Goal: Information Seeking & Learning: Compare options

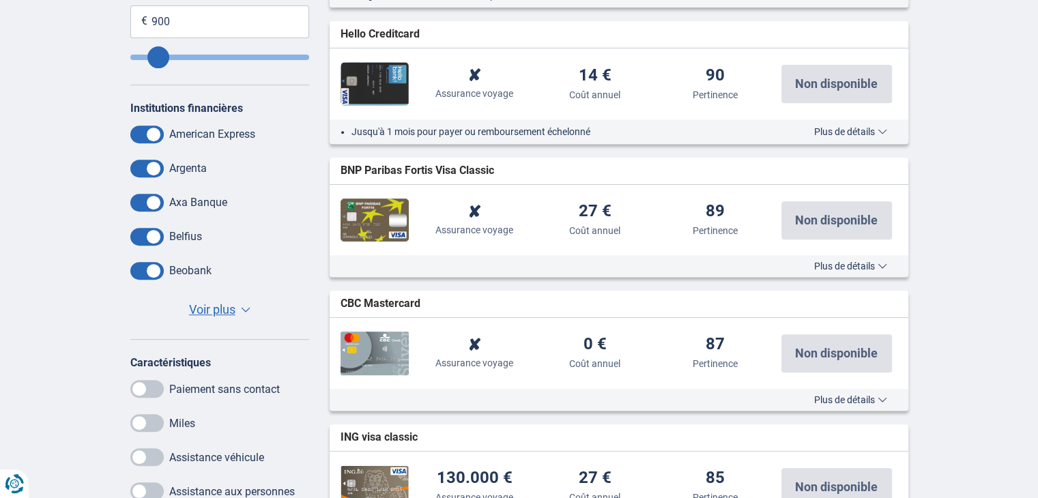
scroll to position [575, 0]
click at [227, 313] on span "Voir plus" at bounding box center [212, 309] width 46 height 18
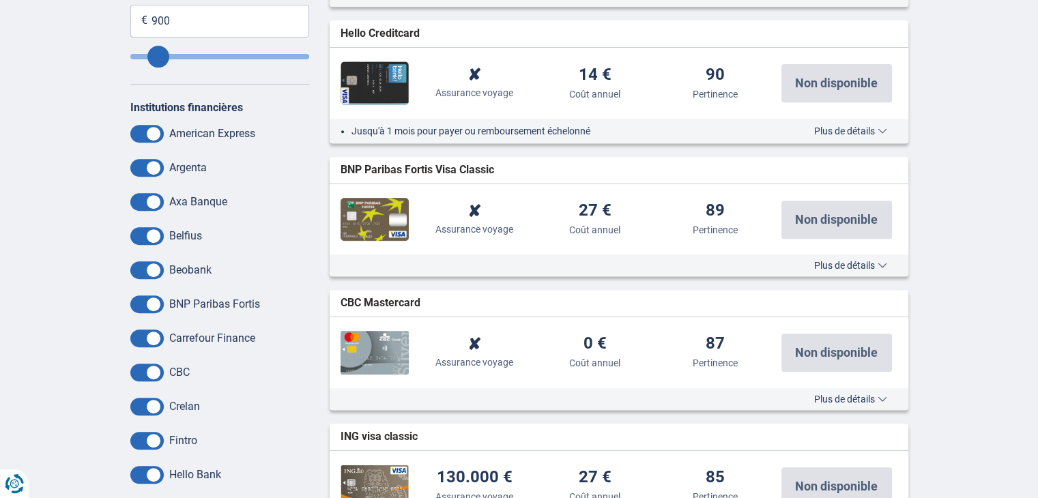
click at [152, 268] on span at bounding box center [146, 270] width 33 height 18
click at [0, 0] on input "checkbox" at bounding box center [0, 0] width 0 height 0
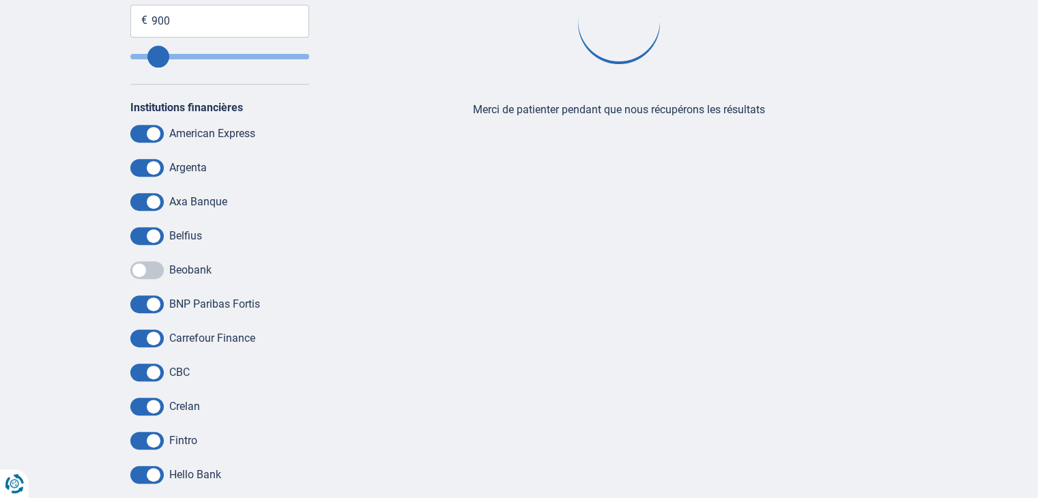
click at [149, 233] on span at bounding box center [146, 236] width 33 height 18
click at [0, 0] on input "checkbox" at bounding box center [0, 0] width 0 height 0
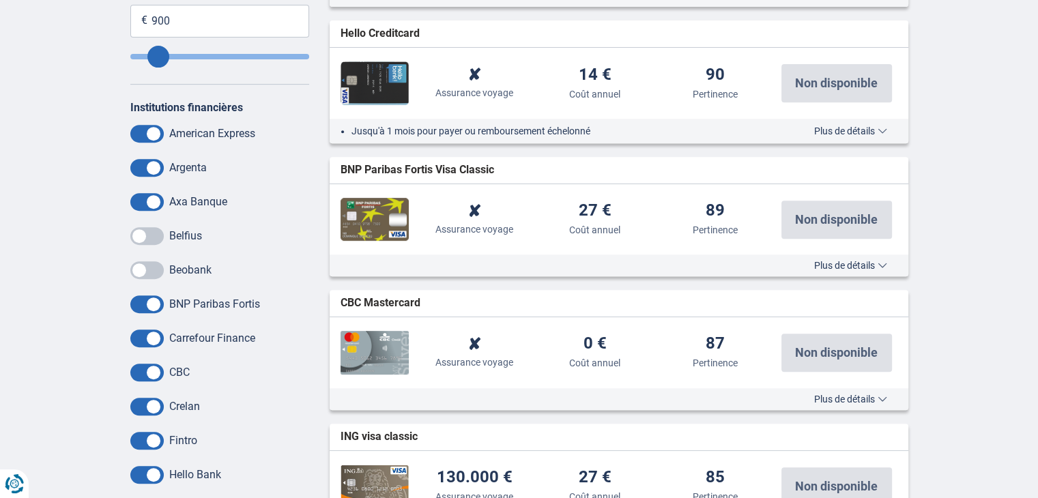
click at [141, 169] on span at bounding box center [146, 168] width 33 height 18
click at [0, 0] on input "checkbox" at bounding box center [0, 0] width 0 height 0
click at [145, 306] on span at bounding box center [146, 305] width 33 height 18
click at [0, 0] on input "checkbox" at bounding box center [0, 0] width 0 height 0
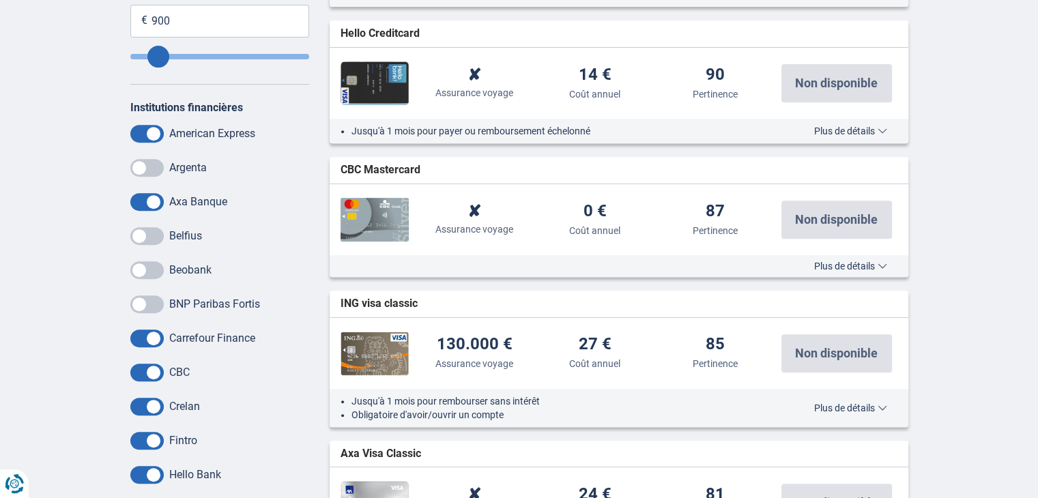
click at [149, 342] on span at bounding box center [146, 339] width 33 height 18
click at [0, 0] on input "checkbox" at bounding box center [0, 0] width 0 height 0
click at [150, 374] on span at bounding box center [146, 373] width 33 height 18
click at [0, 0] on input "checkbox" at bounding box center [0, 0] width 0 height 0
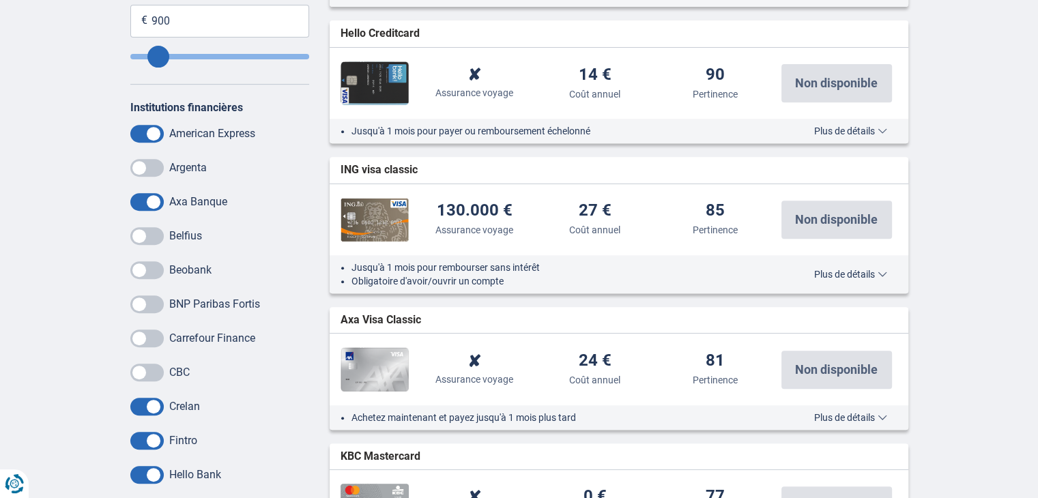
click at [150, 439] on span at bounding box center [146, 441] width 33 height 18
click at [0, 0] on input "checkbox" at bounding box center [0, 0] width 0 height 0
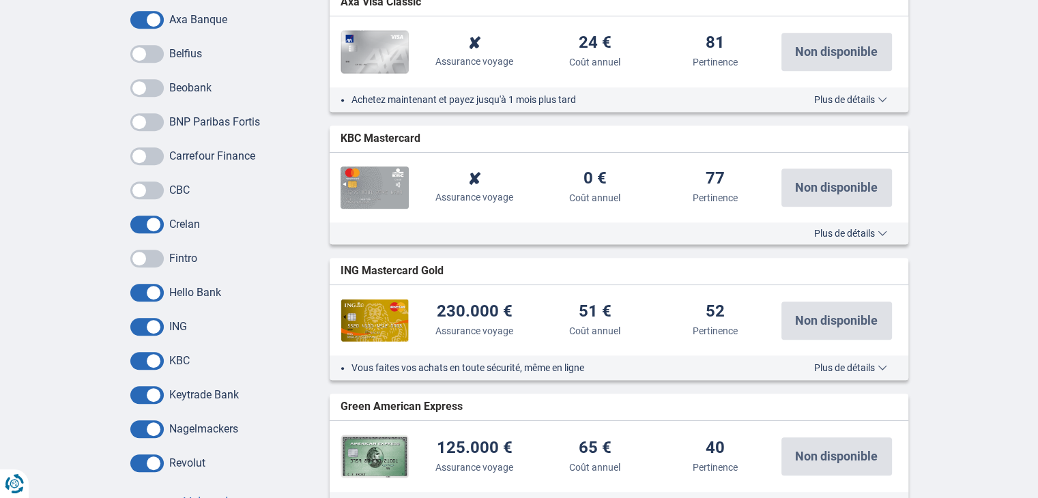
scroll to position [759, 0]
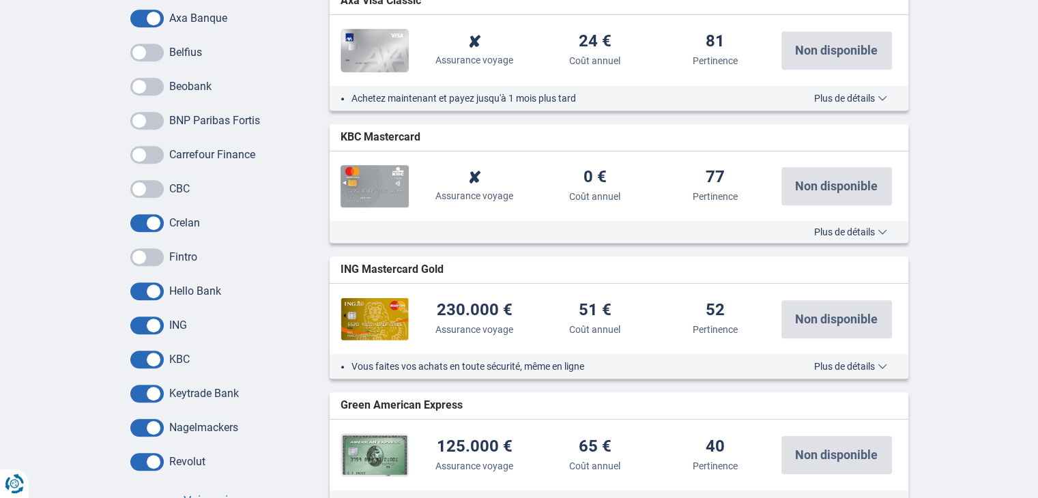
click at [141, 289] on span at bounding box center [146, 292] width 33 height 18
click at [0, 0] on input "checkbox" at bounding box center [0, 0] width 0 height 0
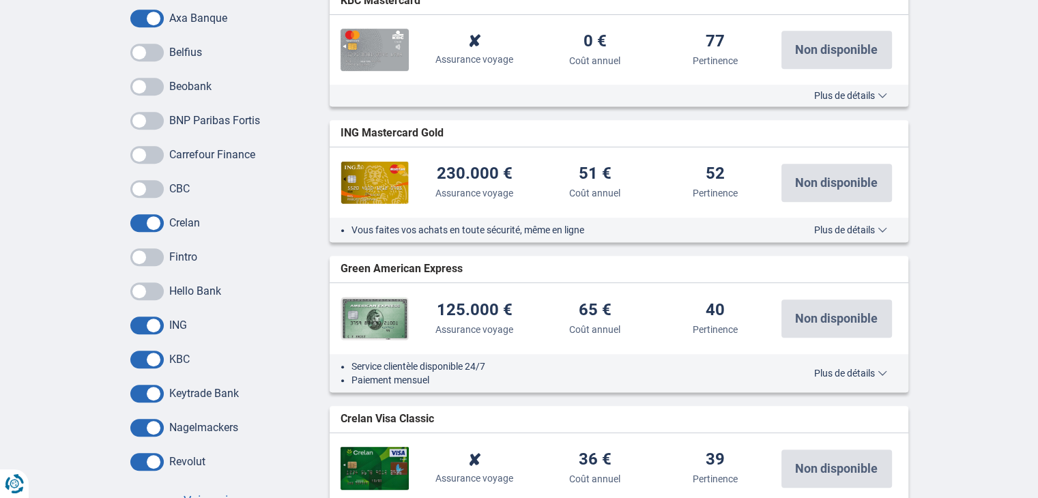
click at [144, 368] on div "BNP Paribas Fortis Carrefour Finance CBC Crelan Fintro Hello Bank ING KBC Keytr…" at bounding box center [220, 291] width 180 height 359
click at [145, 355] on span at bounding box center [146, 360] width 33 height 18
click at [0, 0] on input "checkbox" at bounding box center [0, 0] width 0 height 0
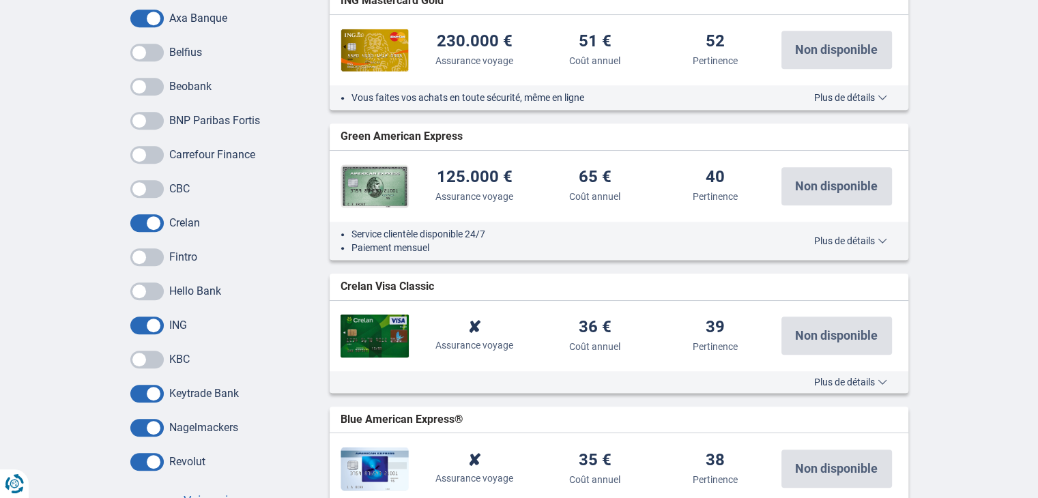
click at [149, 427] on span at bounding box center [146, 428] width 33 height 18
click at [0, 0] on input "checkbox" at bounding box center [0, 0] width 0 height 0
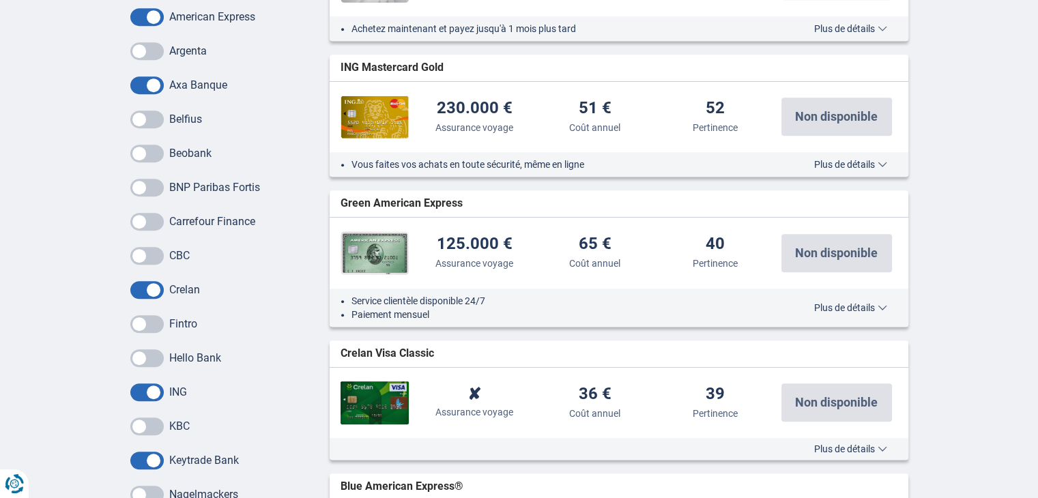
scroll to position [693, 0]
click at [838, 306] on span "Plus de détails" at bounding box center [850, 307] width 73 height 10
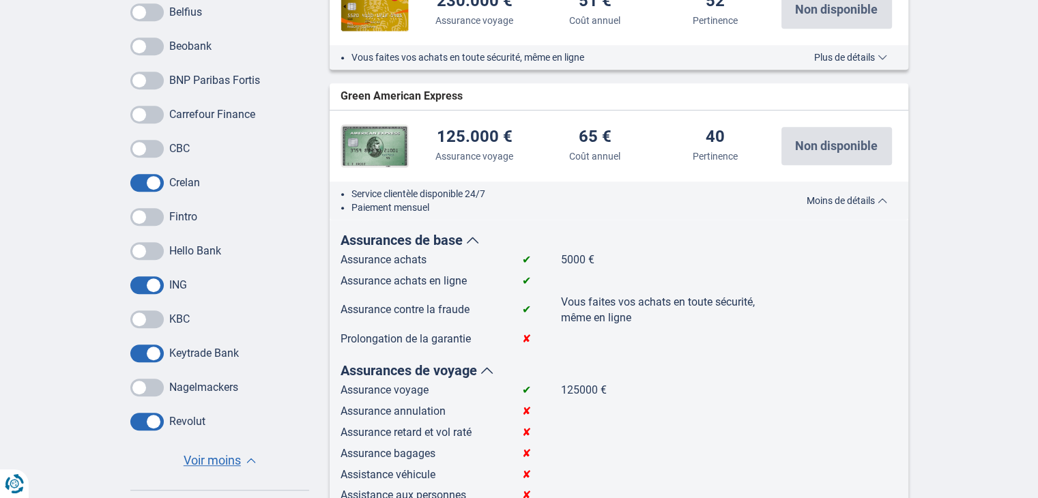
scroll to position [797, 0]
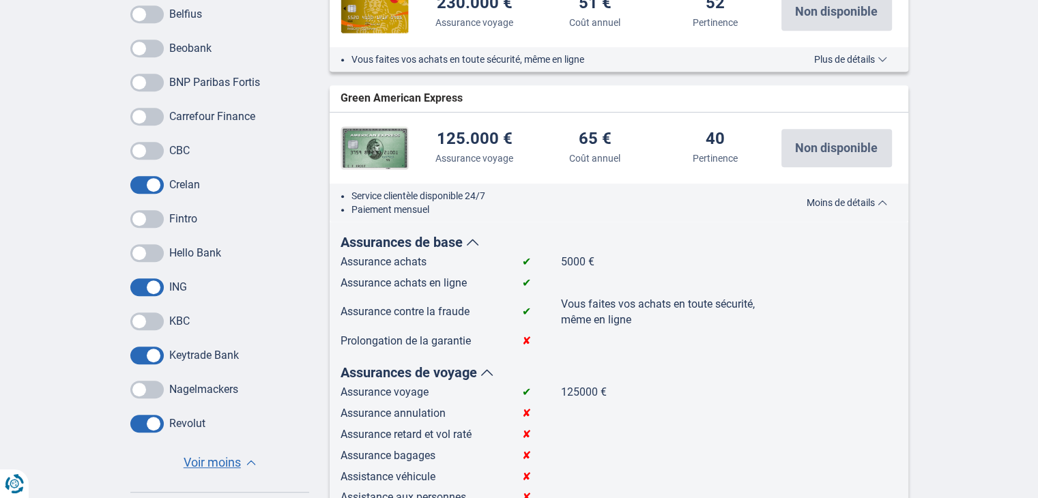
click at [855, 203] on span "Moins de détails" at bounding box center [847, 203] width 81 height 10
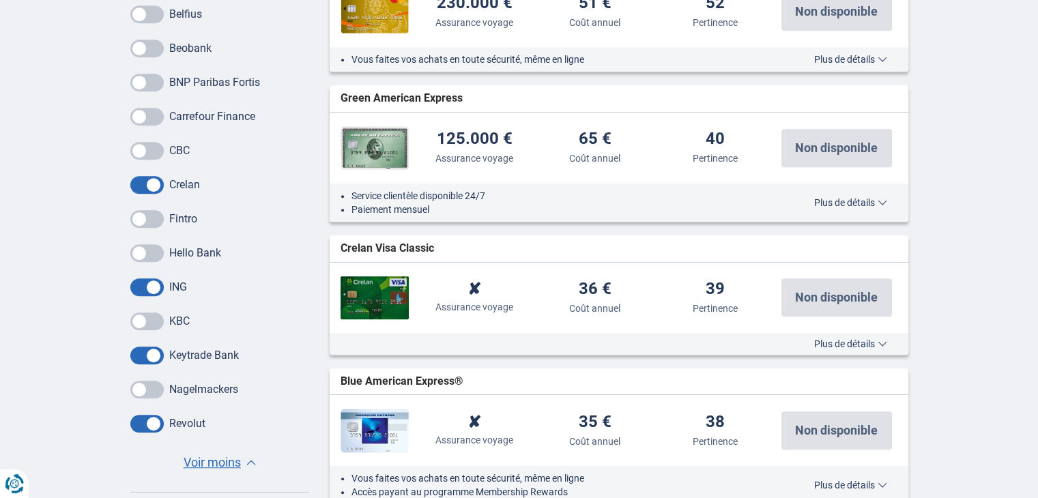
click at [831, 339] on span "Plus de détails" at bounding box center [850, 344] width 73 height 10
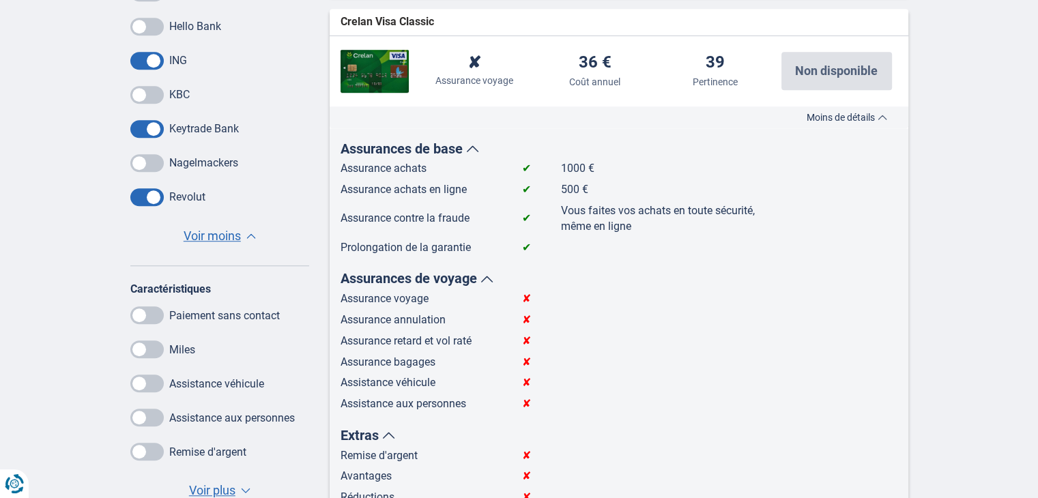
scroll to position [1005, 0]
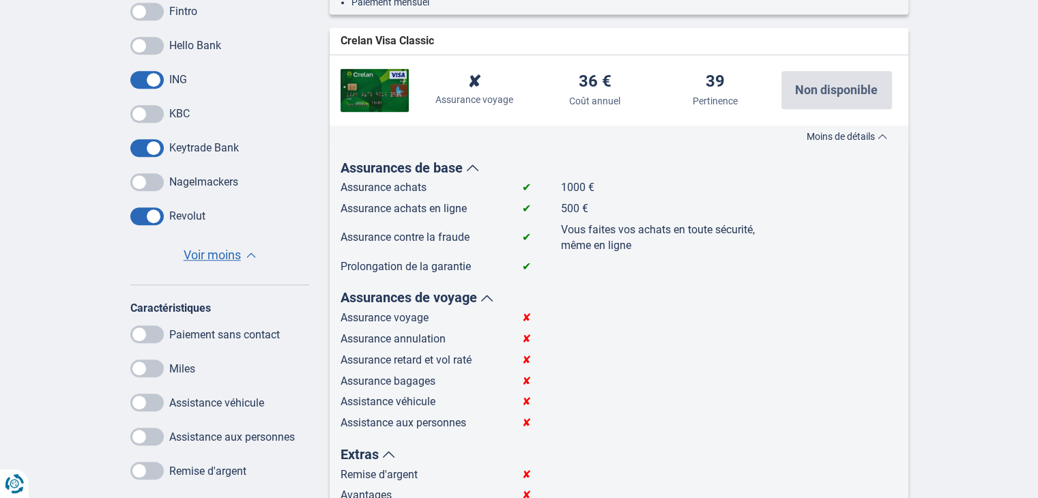
click at [840, 137] on span "Moins de détails" at bounding box center [847, 137] width 81 height 10
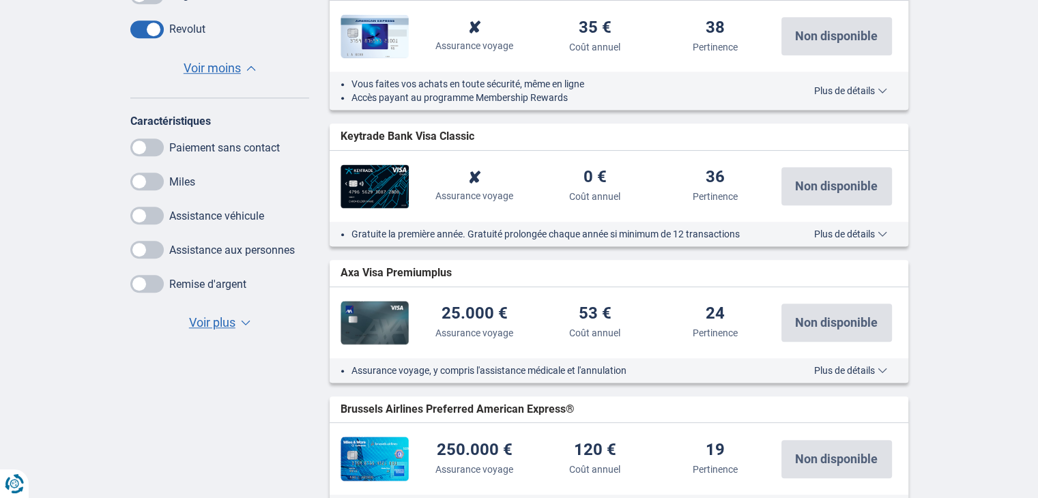
scroll to position [1192, 0]
click at [843, 231] on span "Plus de détails" at bounding box center [850, 234] width 73 height 10
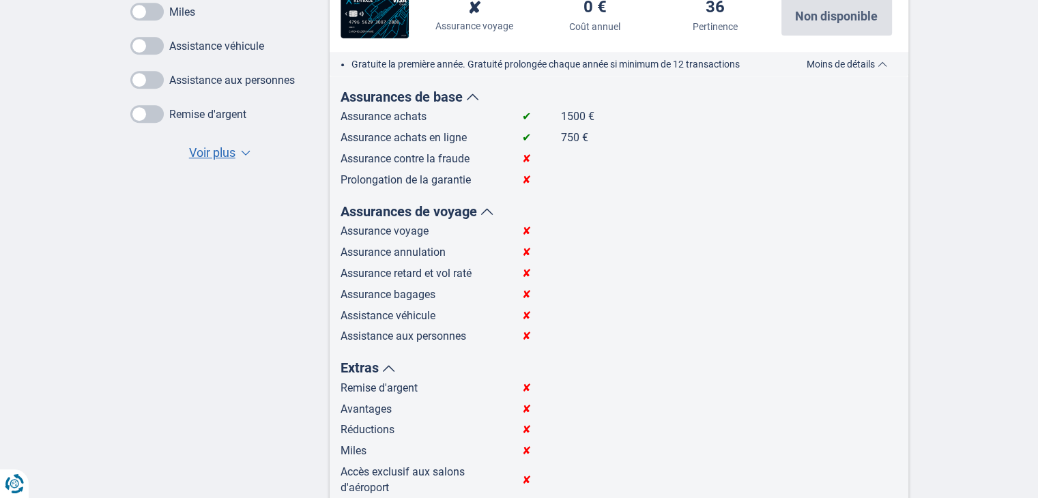
scroll to position [1298, 0]
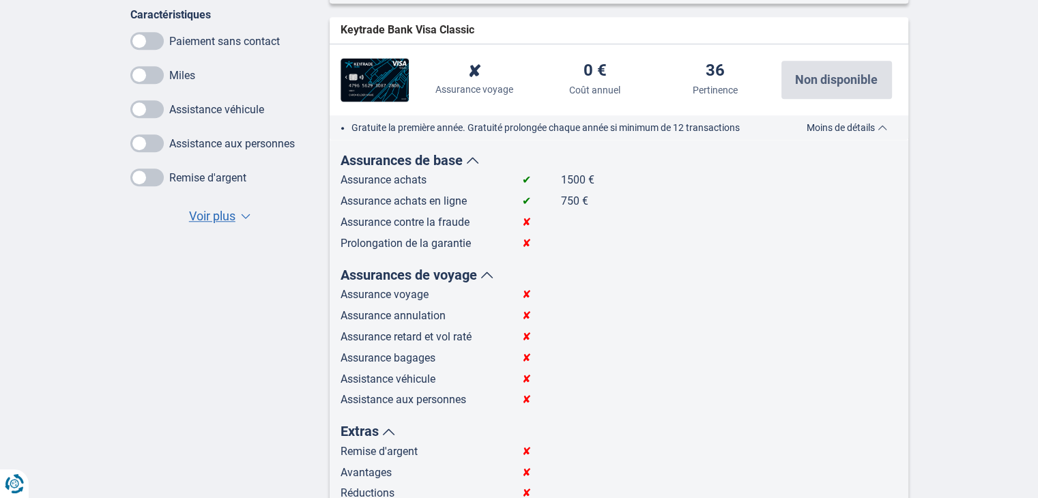
click at [863, 123] on span "Moins de détails" at bounding box center [847, 128] width 81 height 10
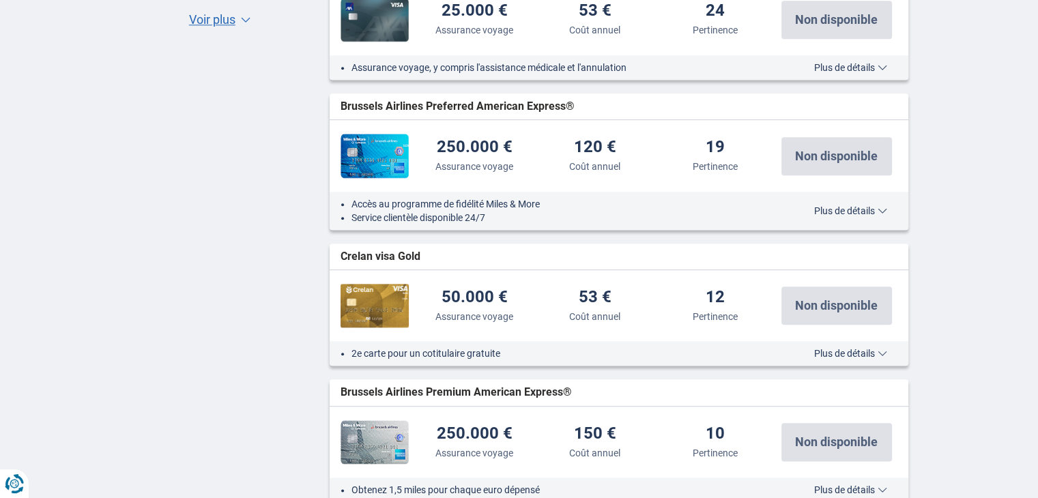
scroll to position [1491, 0]
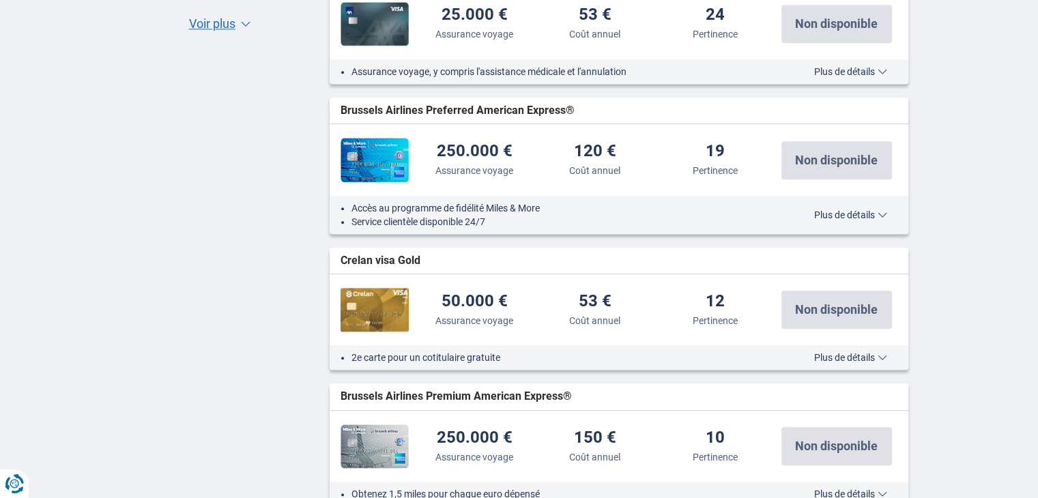
click at [840, 218] on span "Plus de détails" at bounding box center [850, 215] width 73 height 10
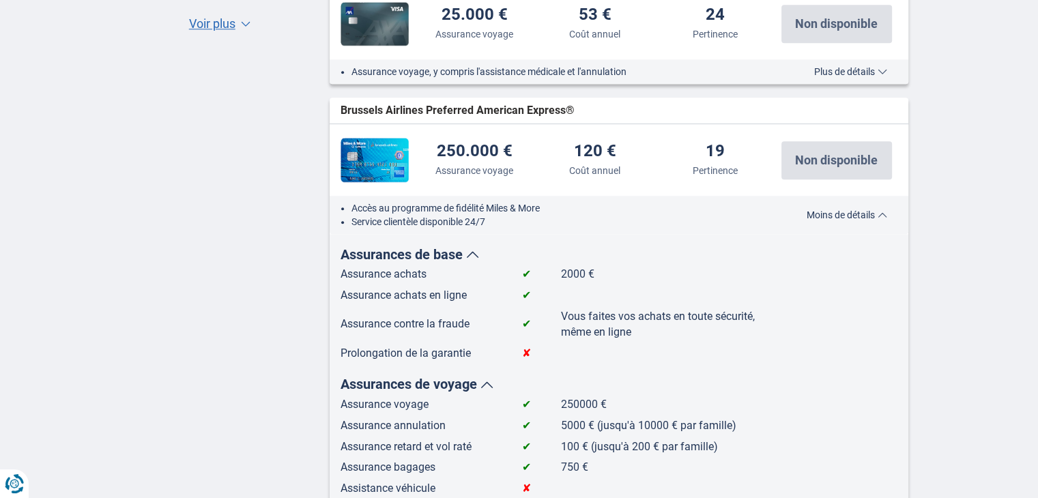
click at [840, 218] on span "Moins de détails" at bounding box center [847, 215] width 81 height 10
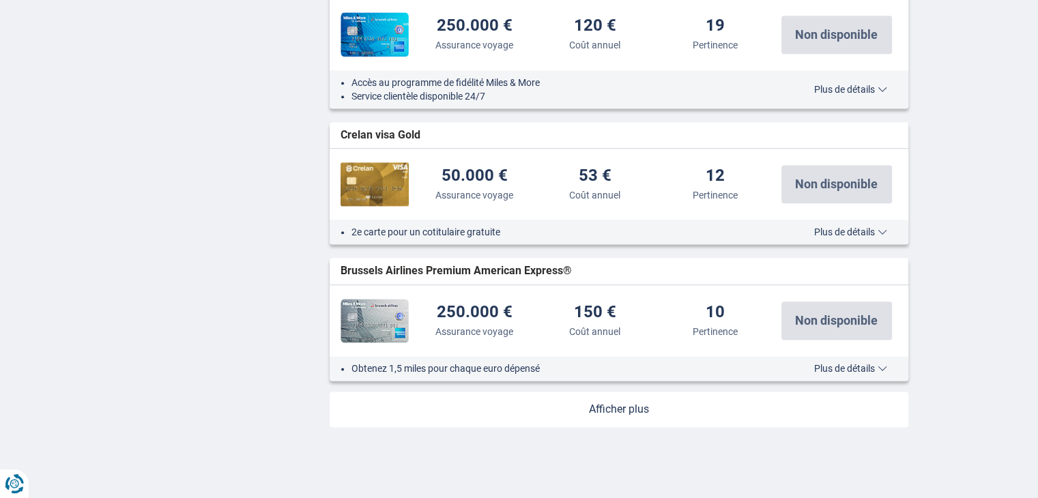
scroll to position [1624, 0]
